Goal: Navigation & Orientation: Find specific page/section

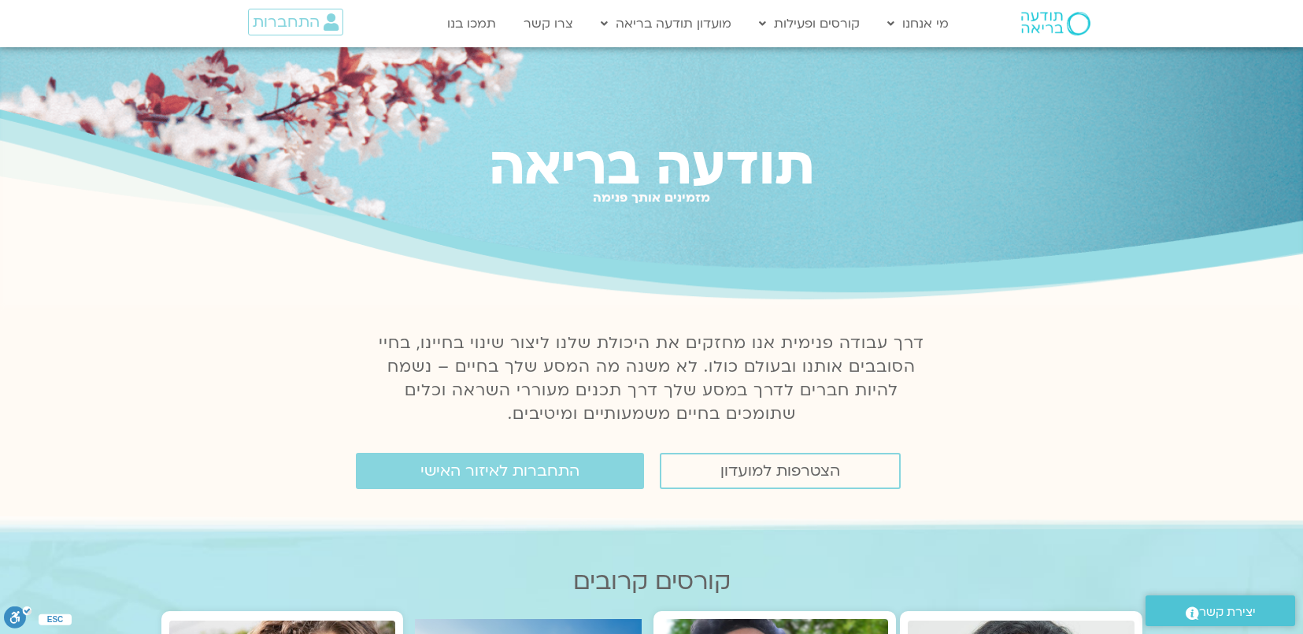
click at [1027, 18] on img at bounding box center [1055, 24] width 69 height 24
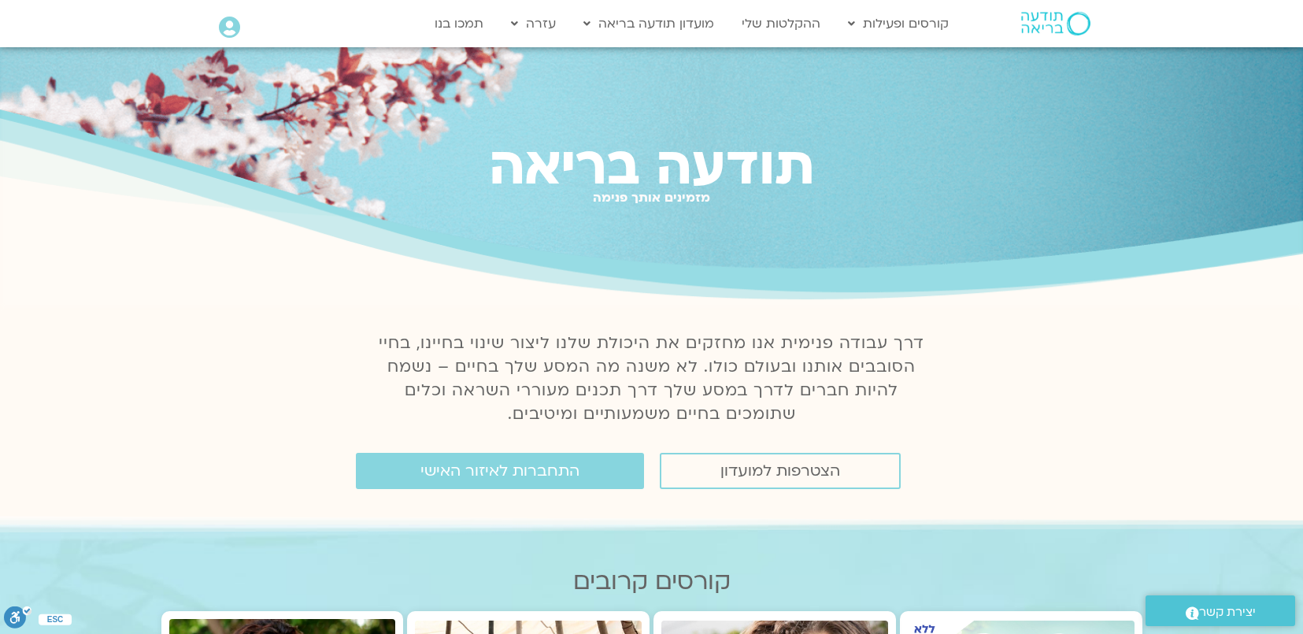
click at [1033, 20] on img at bounding box center [1055, 24] width 69 height 24
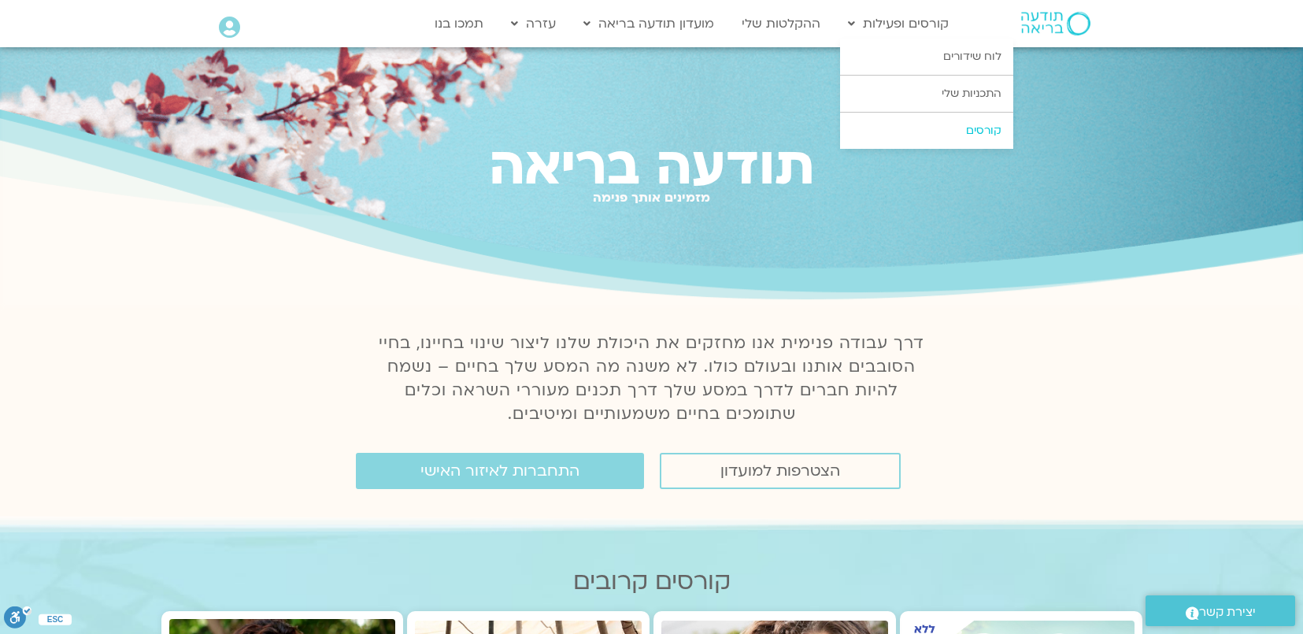
click at [970, 120] on link "קורסים" at bounding box center [926, 131] width 173 height 36
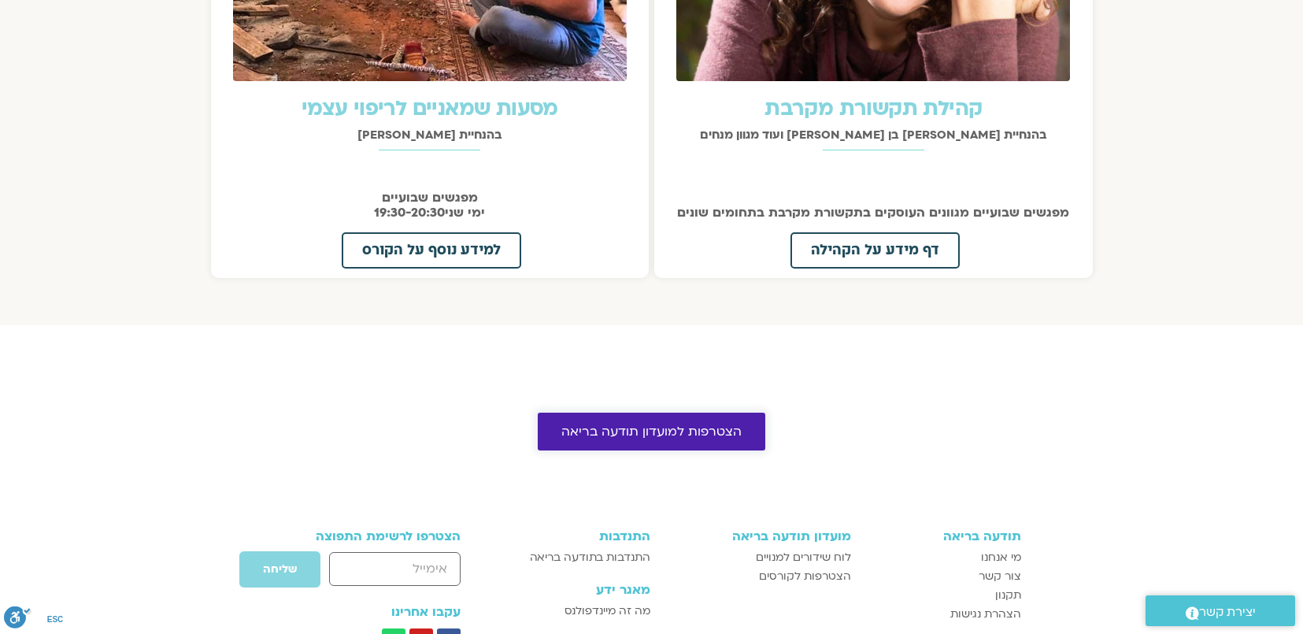
scroll to position [1804, 0]
